Goal: Navigation & Orientation: Understand site structure

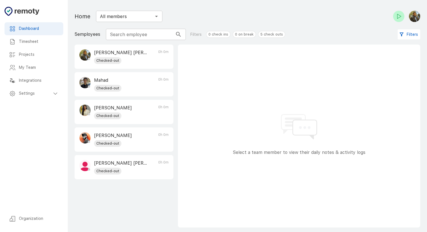
click at [48, 92] on h6 "Settings" at bounding box center [35, 94] width 33 height 6
click at [47, 70] on h6 "My Team" at bounding box center [39, 68] width 40 height 6
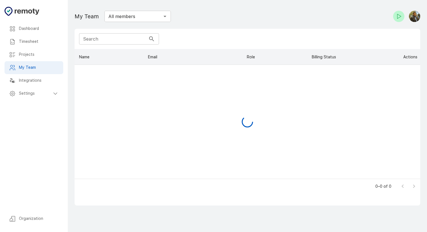
scroll to position [130, 346]
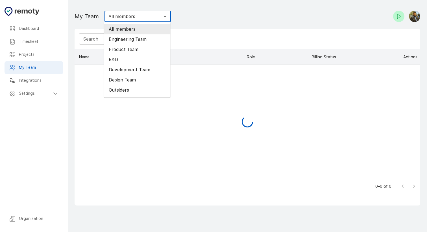
click at [154, 14] on input "All members" at bounding box center [133, 16] width 54 height 8
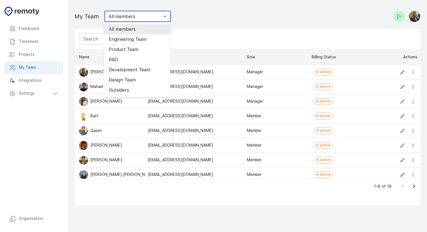
click at [171, 14] on div "My Team All members ​" at bounding box center [161, 16] width 173 height 16
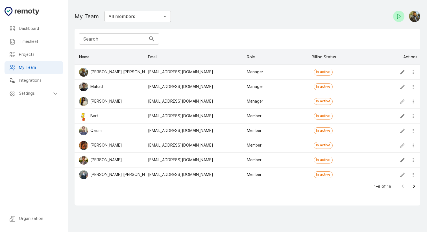
click at [158, 14] on input "All members" at bounding box center [133, 16] width 54 height 8
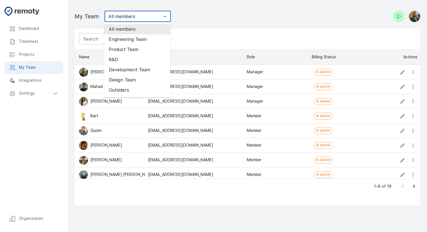
click at [151, 16] on input "All members" at bounding box center [133, 16] width 54 height 8
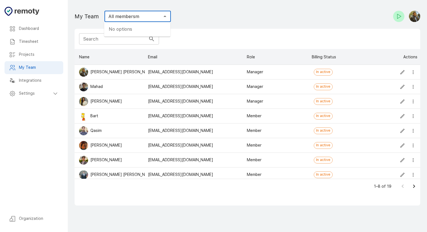
type input "All members"
click at [186, 21] on div "My Team All members ​" at bounding box center [161, 16] width 173 height 16
click at [414, 71] on icon "more" at bounding box center [413, 72] width 6 height 6
click at [178, 179] on div "1–8 of 19" at bounding box center [248, 186] width 346 height 15
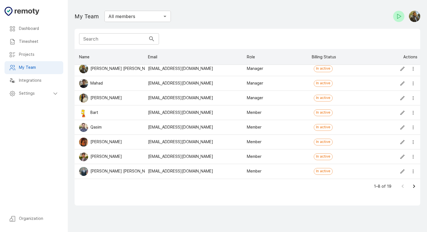
scroll to position [0, 0]
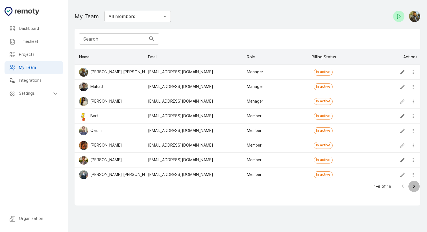
click at [415, 188] on icon "Go to next page" at bounding box center [414, 186] width 7 height 7
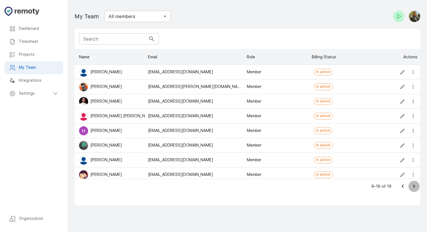
click at [414, 184] on icon "Go to next page" at bounding box center [414, 186] width 7 height 7
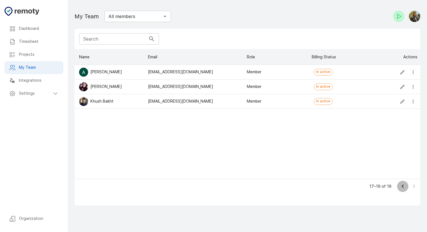
click at [402, 186] on icon "Go to previous page" at bounding box center [402, 186] width 7 height 7
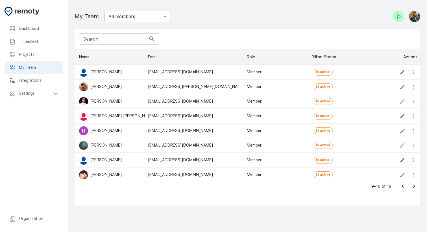
click at [402, 186] on icon "Go to previous page" at bounding box center [402, 186] width 7 height 7
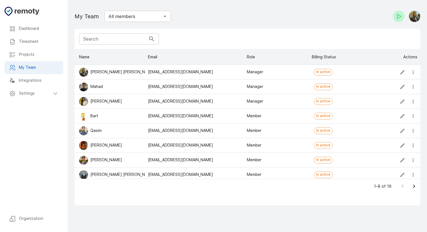
click at [28, 217] on h6 "Organization" at bounding box center [39, 219] width 40 height 6
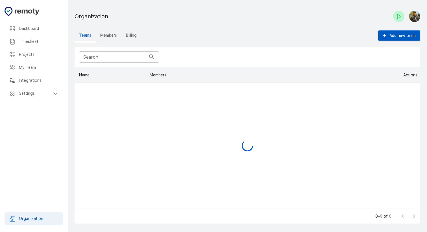
scroll to position [142, 346]
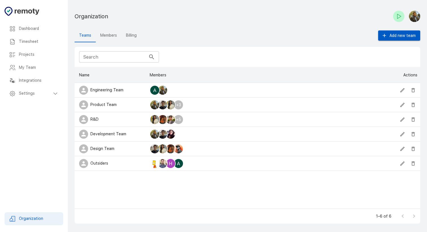
click at [106, 34] on button "Members" at bounding box center [109, 36] width 26 height 14
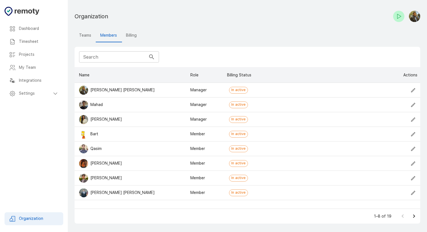
scroll to position [142, 346]
click at [134, 36] on button "Billing" at bounding box center [131, 36] width 20 height 14
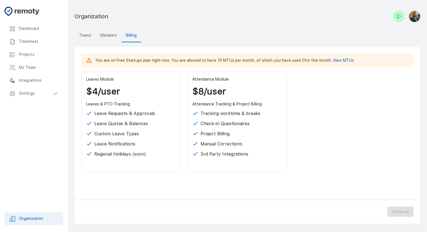
click at [86, 37] on button "Teams" at bounding box center [85, 36] width 21 height 14
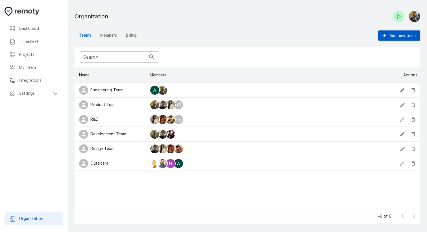
scroll to position [142, 346]
click at [41, 26] on h6 "Dashboard" at bounding box center [39, 29] width 40 height 6
